Goal: Task Accomplishment & Management: Manage account settings

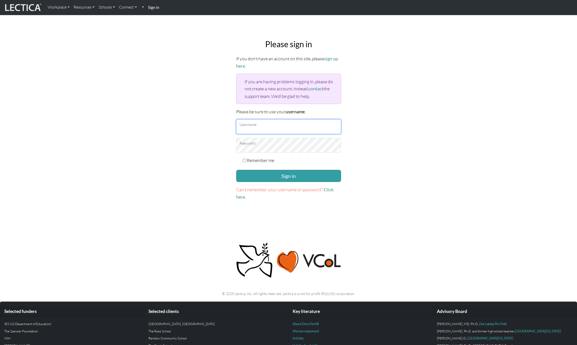
type input "snuffleumpagus"
click at [193, 126] on div "Please sign in If you don't have an account on this site, please sign up here .…" at bounding box center [288, 119] width 333 height 169
click at [273, 182] on form "If you don't have an account on this site, please sign up here . If you are hav…" at bounding box center [288, 127] width 105 height 145
click at [289, 175] on button "Sign in" at bounding box center [288, 176] width 105 height 12
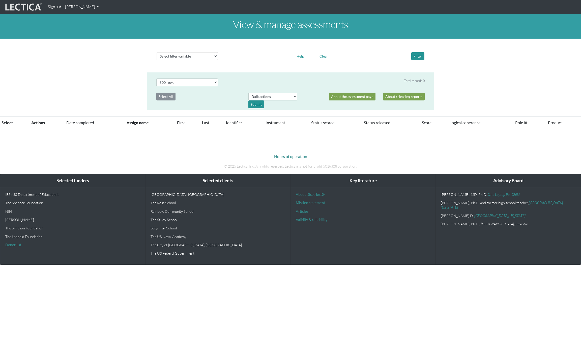
select select "500"
click at [95, 6] on link "[PERSON_NAME]" at bounding box center [82, 7] width 38 height 10
click at [93, 17] on link "My Profile" at bounding box center [88, 18] width 40 height 6
